Goal: Task Accomplishment & Management: Complete application form

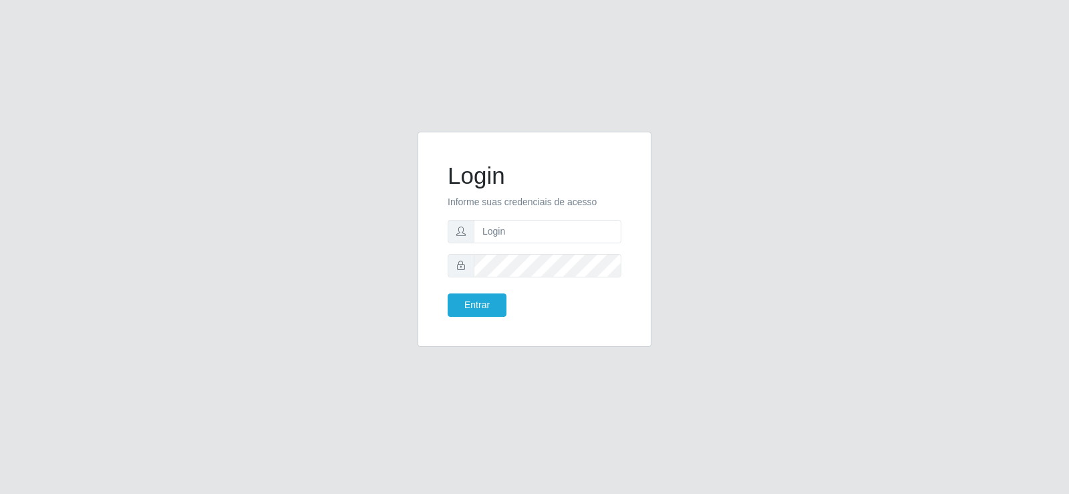
click at [533, 246] on form "Login Informe suas credenciais de acesso Entrar" at bounding box center [535, 239] width 174 height 155
click at [530, 220] on input "text" at bounding box center [548, 231] width 148 height 23
type input "jeisonrede@compras"
click at [487, 301] on button "Entrar" at bounding box center [477, 304] width 59 height 23
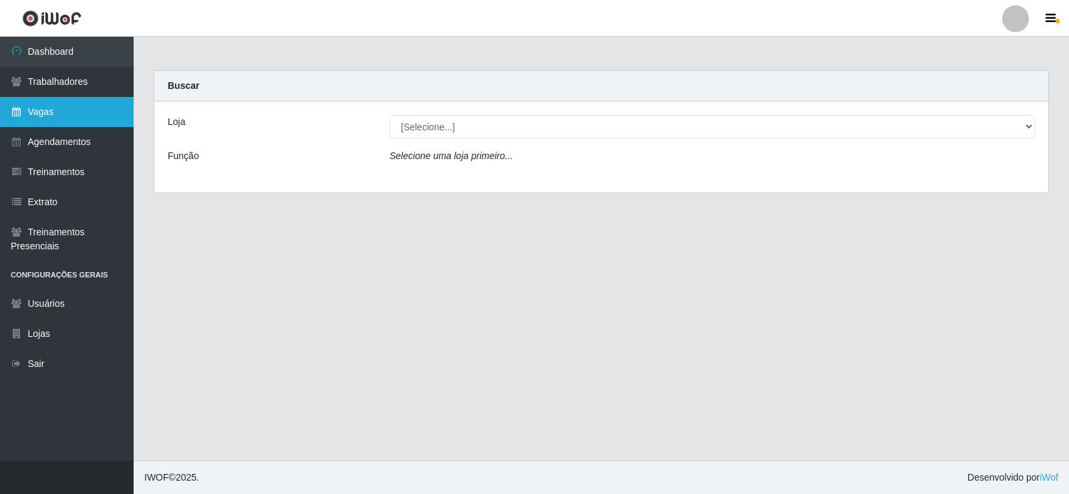
click at [53, 102] on link "Vagas" at bounding box center [67, 112] width 134 height 30
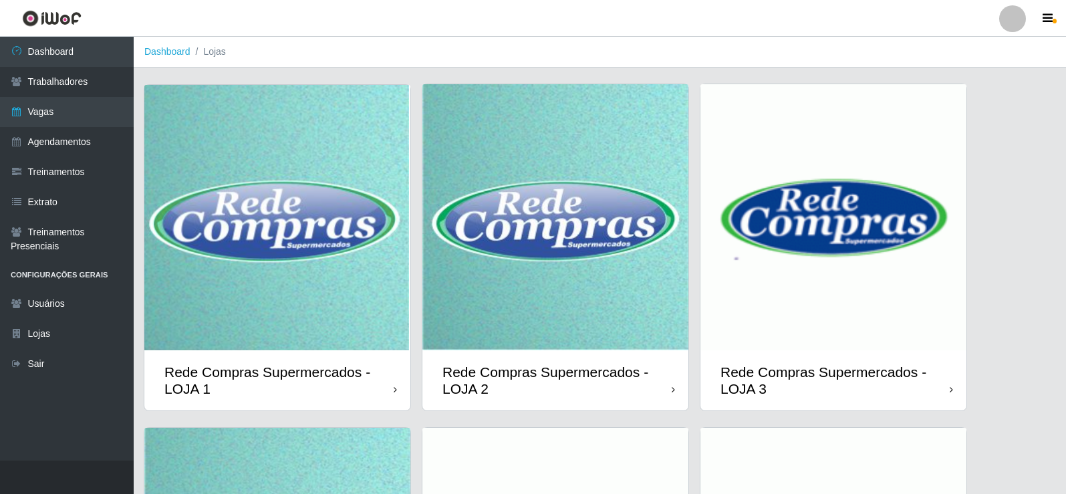
click at [526, 213] on img at bounding box center [555, 217] width 266 height 266
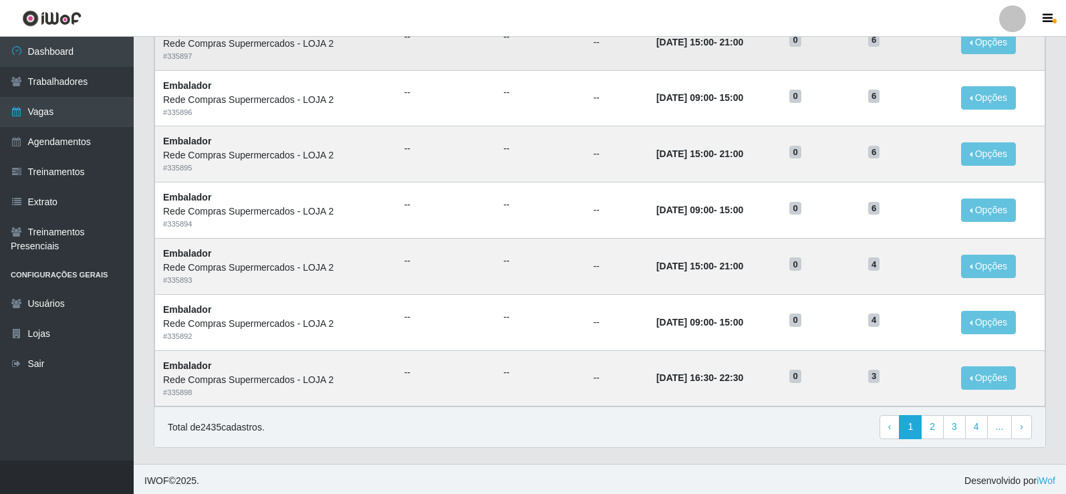
scroll to position [639, 0]
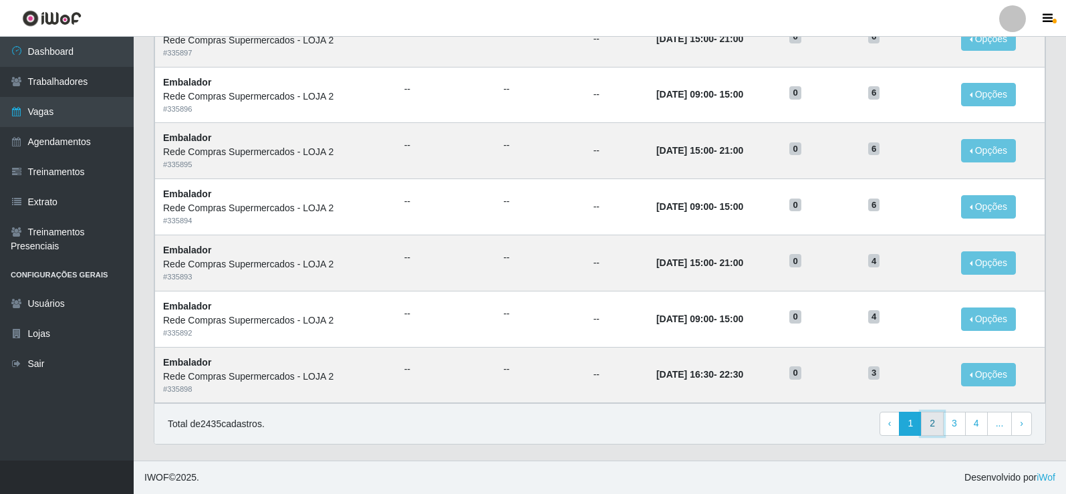
click at [942, 423] on link "2" at bounding box center [932, 424] width 23 height 24
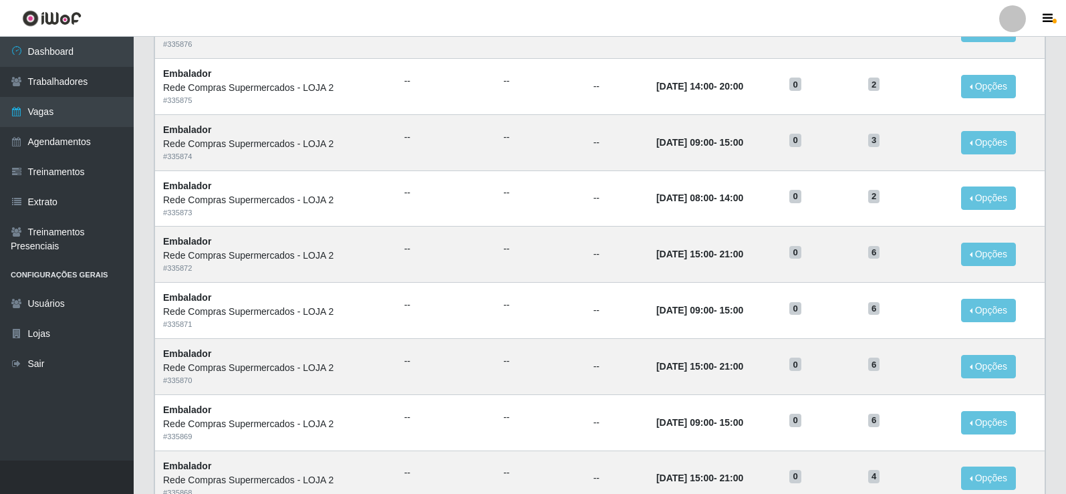
scroll to position [639, 0]
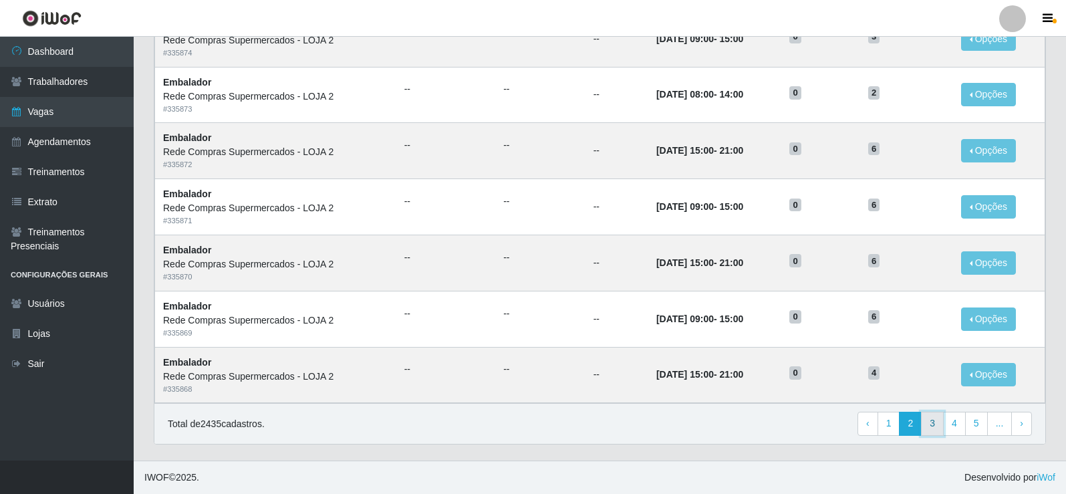
click at [925, 424] on link "3" at bounding box center [932, 424] width 23 height 24
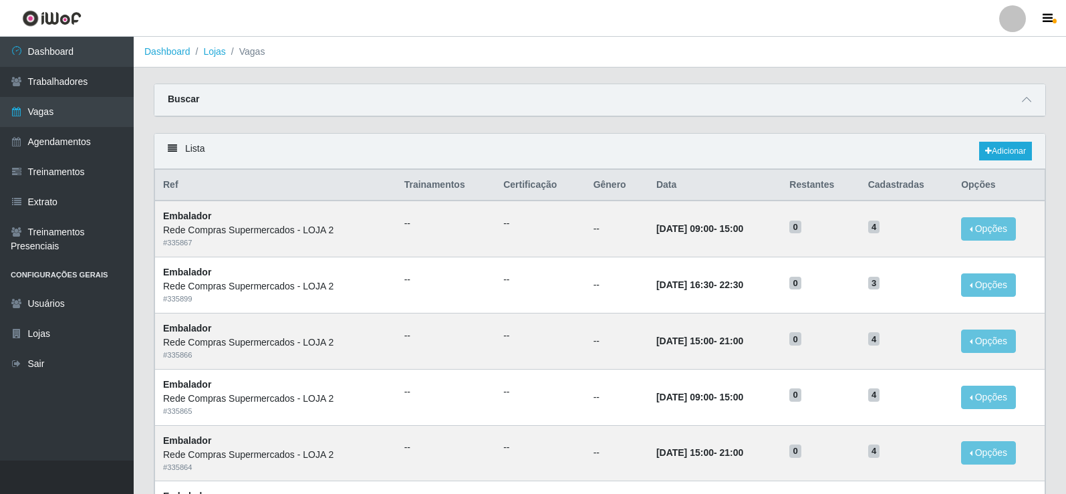
click at [997, 162] on div "Lista Adicionar" at bounding box center [599, 151] width 891 height 35
click at [995, 154] on link "Adicionar" at bounding box center [1005, 151] width 53 height 19
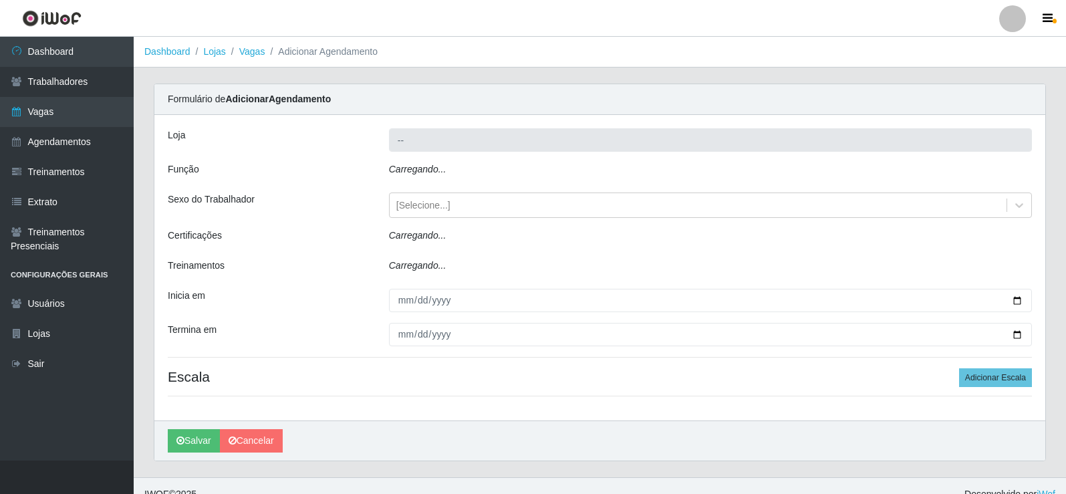
type input "Rede Compras Supermercados - LOJA 2"
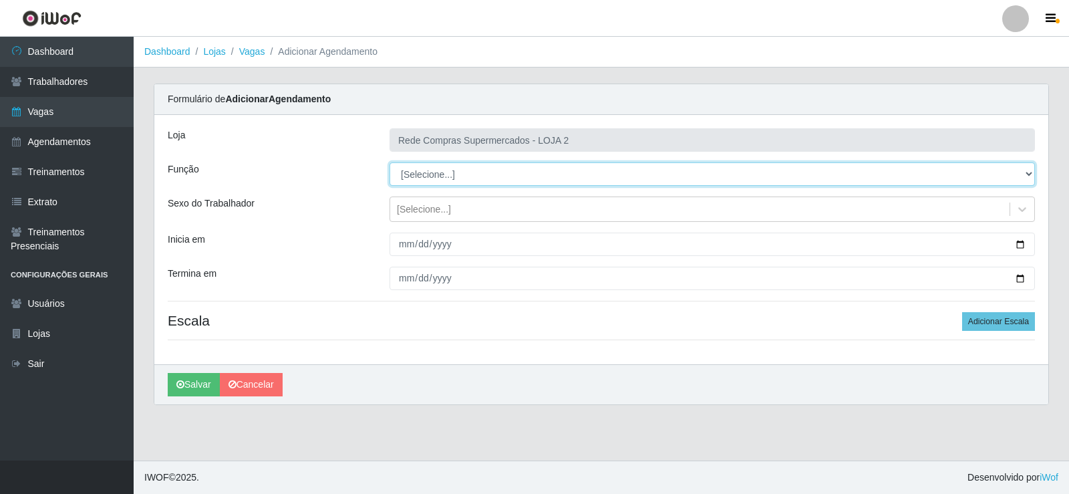
click at [450, 180] on select "[Selecione...] ASG ASG + ASG ++ Balconista Balconista + Balconista ++ Embalador…" at bounding box center [711, 173] width 645 height 23
select select "1"
click at [389, 162] on select "[Selecione...] ASG ASG + ASG ++ Balconista Balconista + Balconista ++ Embalador…" at bounding box center [711, 173] width 645 height 23
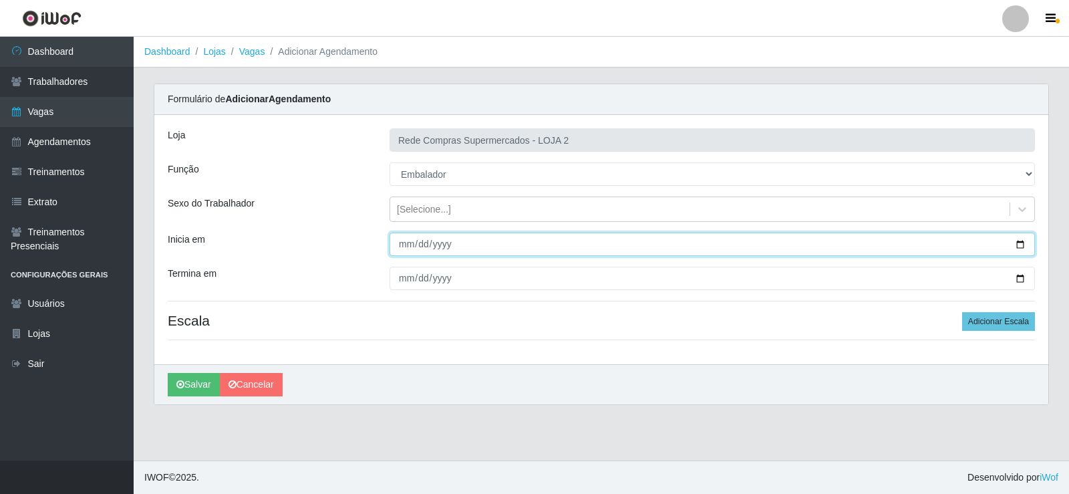
click at [1023, 240] on input "Inicia em" at bounding box center [711, 243] width 645 height 23
type input "[DATE]"
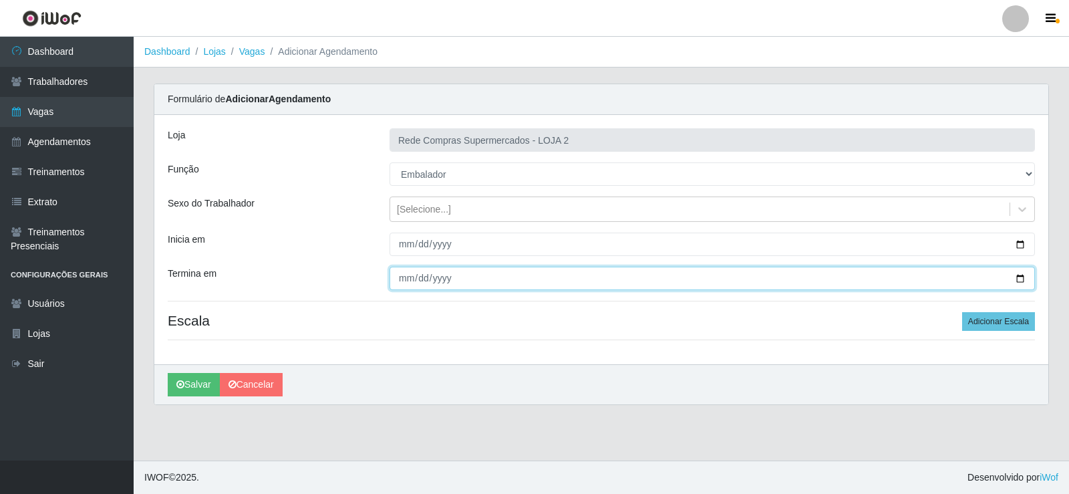
click at [1016, 280] on input "Termina em" at bounding box center [711, 278] width 645 height 23
type input "[DATE]"
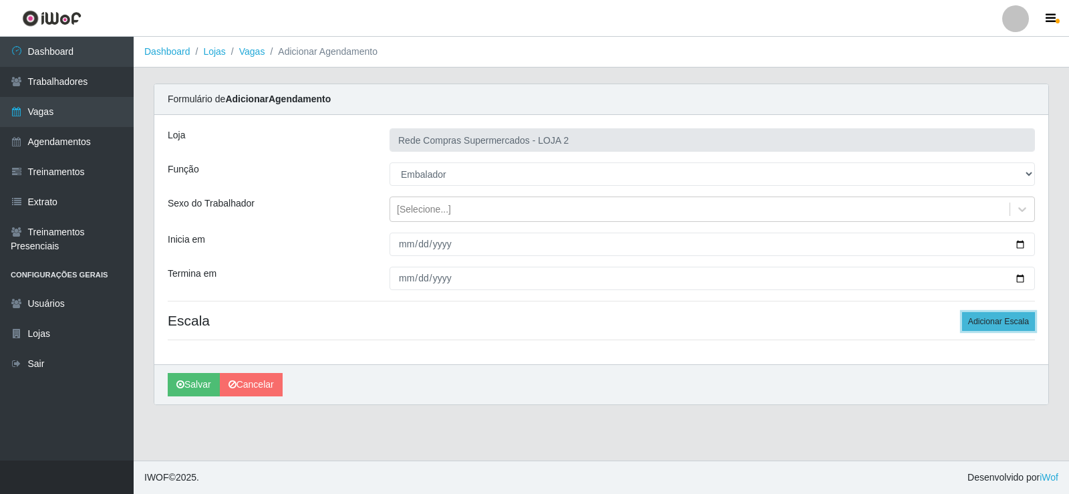
click at [999, 325] on button "Adicionar Escala" at bounding box center [998, 321] width 73 height 19
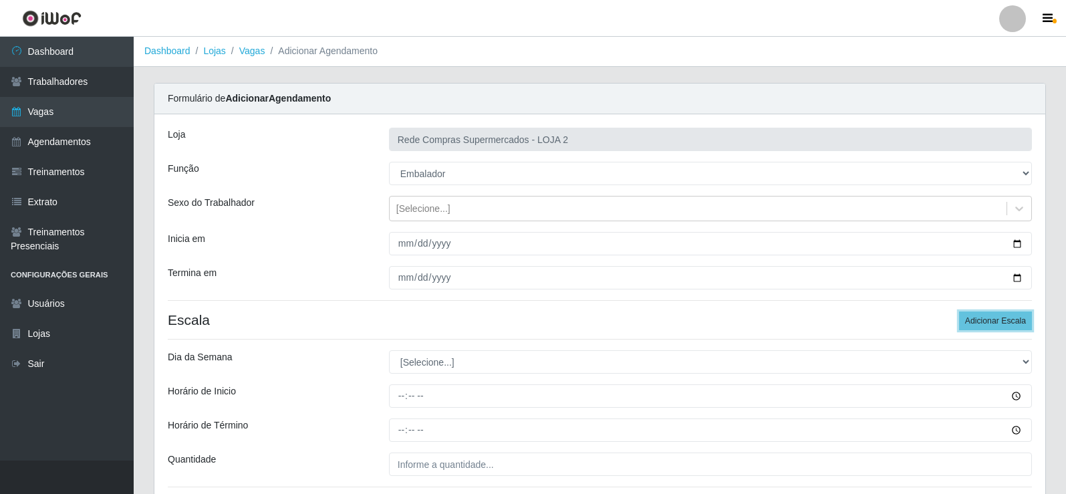
scroll to position [108, 0]
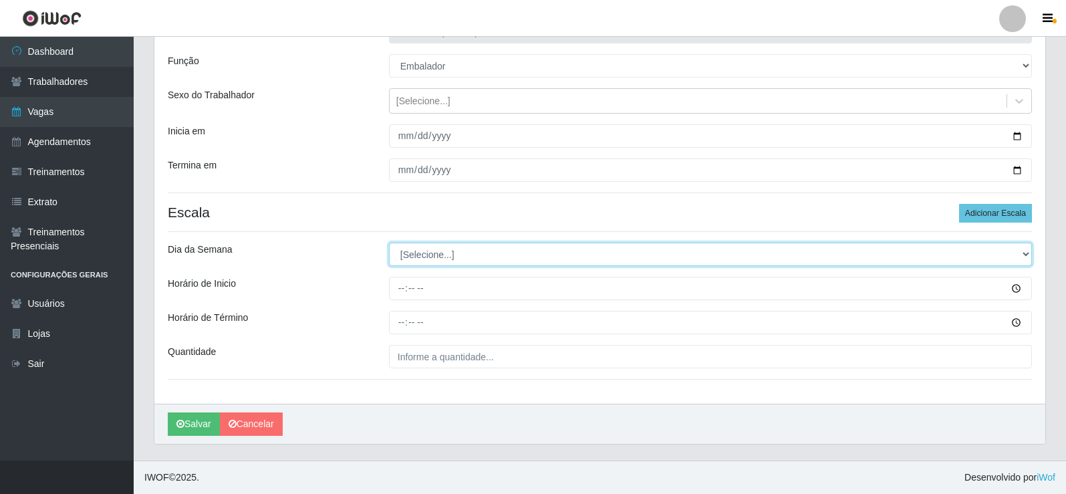
click at [423, 260] on select "[Selecione...] Segunda Terça Quarta Quinta Sexta Sábado Domingo" at bounding box center [710, 254] width 643 height 23
select select "2"
click at [389, 243] on select "[Selecione...] Segunda Terça Quarta Quinta Sexta Sábado Domingo" at bounding box center [710, 254] width 643 height 23
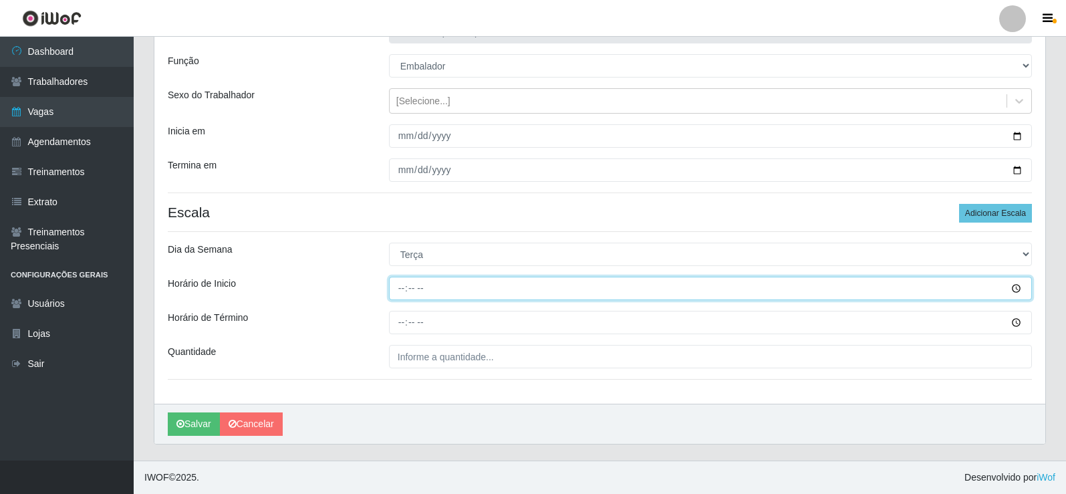
click at [404, 291] on input "Horário de Inicio" at bounding box center [710, 288] width 643 height 23
type input "17:00"
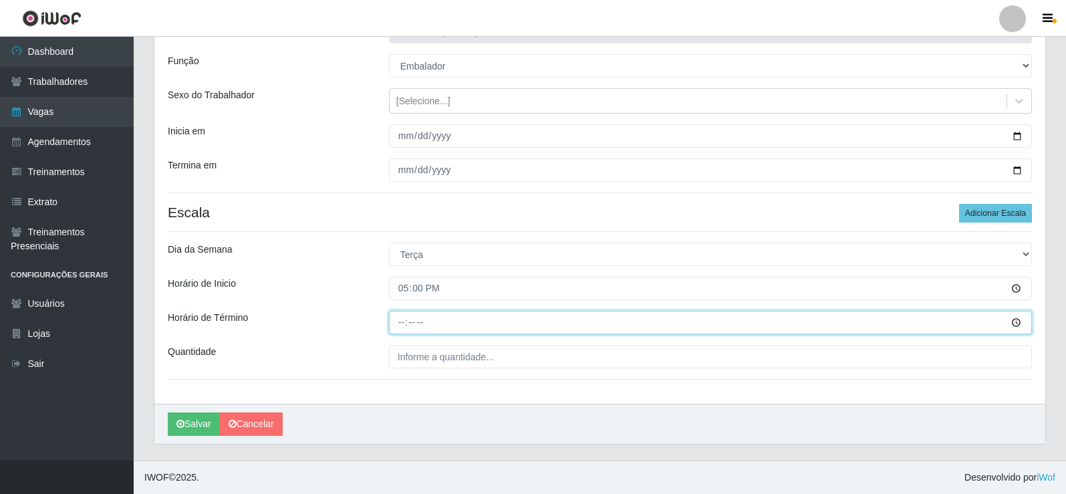
click at [402, 319] on input "Horário de Término" at bounding box center [710, 322] width 643 height 23
type input "22:30"
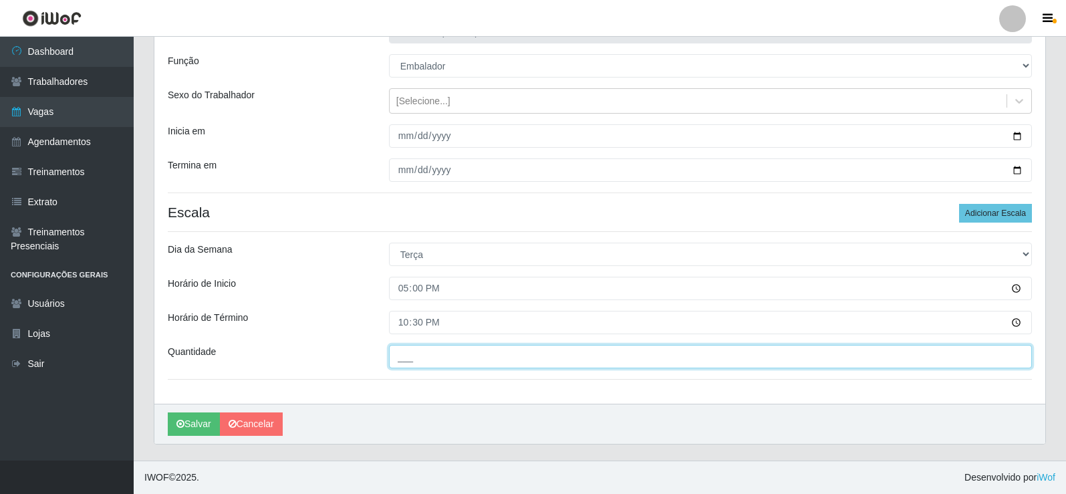
click at [412, 351] on input "___" at bounding box center [710, 356] width 643 height 23
type input "2__"
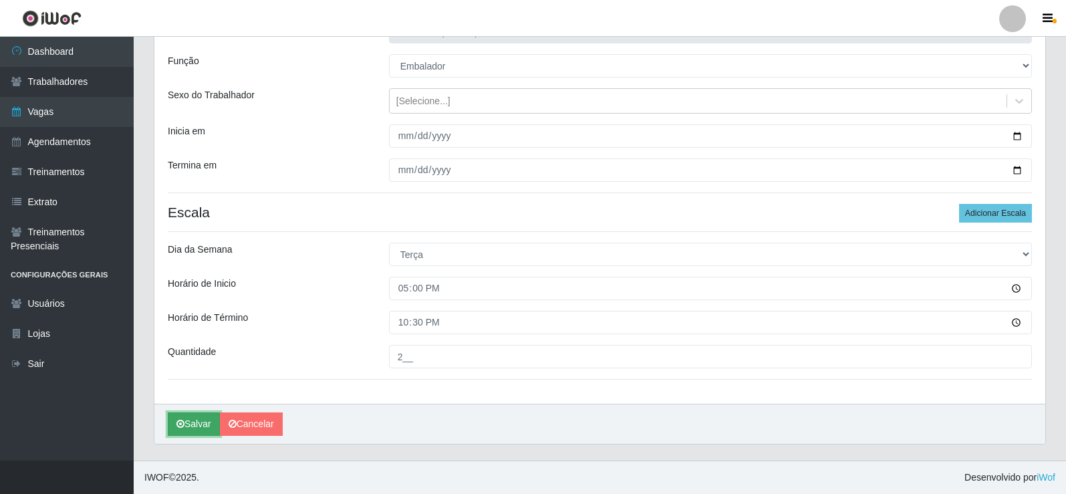
click at [185, 426] on button "Salvar" at bounding box center [194, 423] width 52 height 23
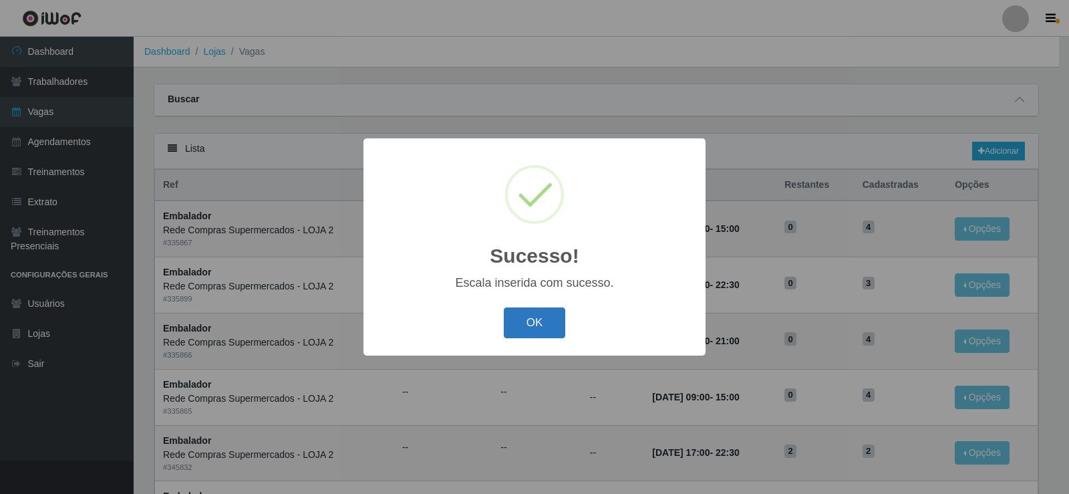
click at [518, 327] on button "OK" at bounding box center [535, 322] width 62 height 31
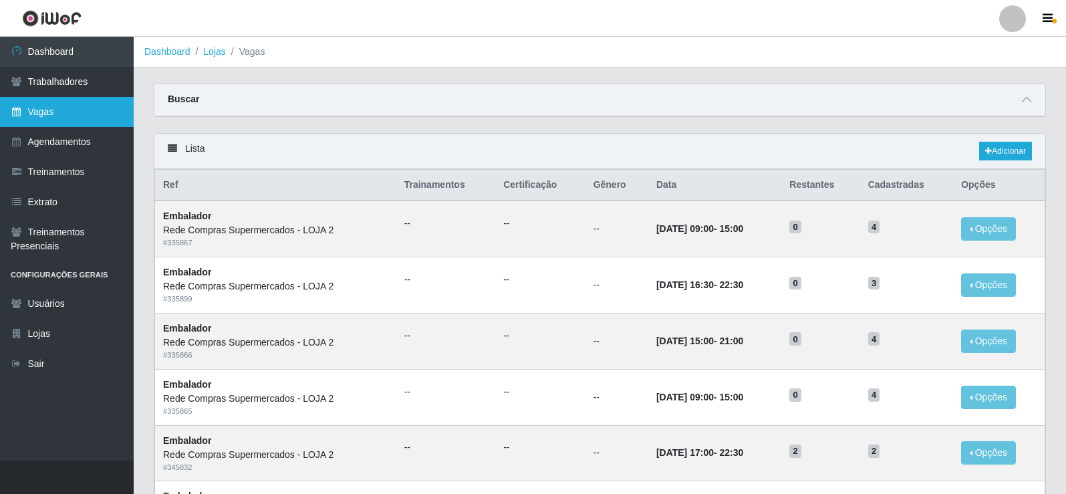
click at [36, 103] on link "Vagas" at bounding box center [67, 112] width 134 height 30
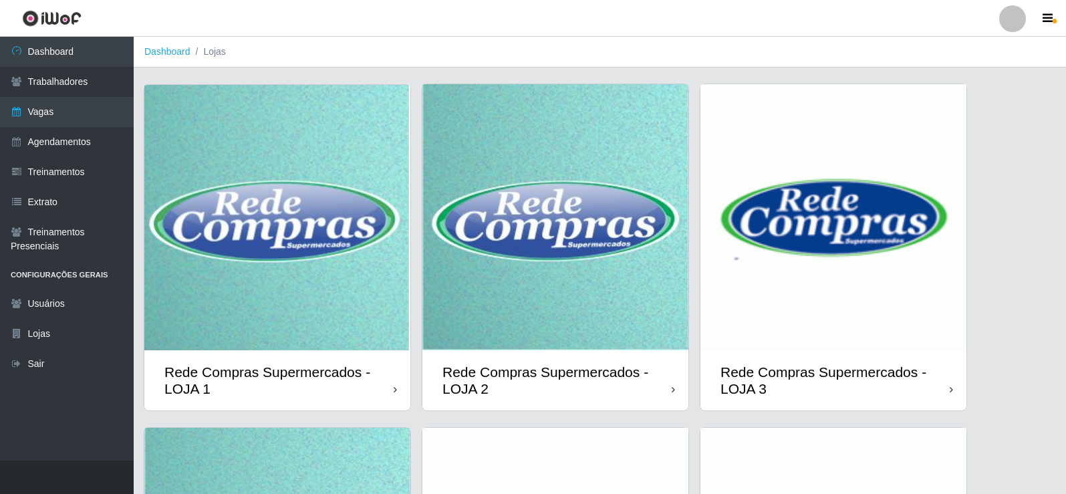
click at [1029, 25] on link at bounding box center [1012, 18] width 40 height 27
click at [951, 106] on button "Sair" at bounding box center [986, 103] width 120 height 27
